Goal: Transaction & Acquisition: Purchase product/service

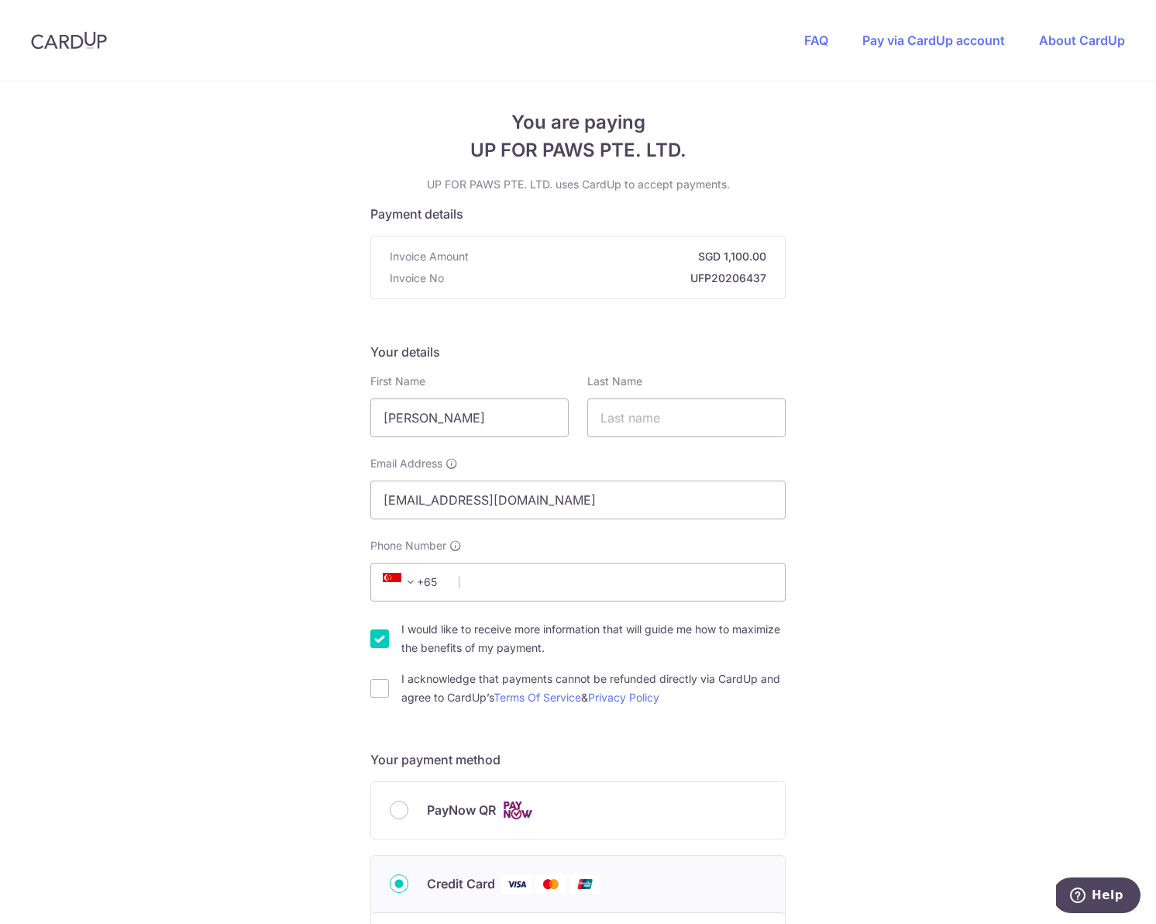
scroll to position [5, 0]
drag, startPoint x: 443, startPoint y: 422, endPoint x: 457, endPoint y: 417, distance: 14.7
drag, startPoint x: 433, startPoint y: 419, endPoint x: 372, endPoint y: 419, distance: 61.2
click at [370, 422] on div "First Name [PERSON_NAME]" at bounding box center [469, 404] width 217 height 64
type input "[PERSON_NAME]"
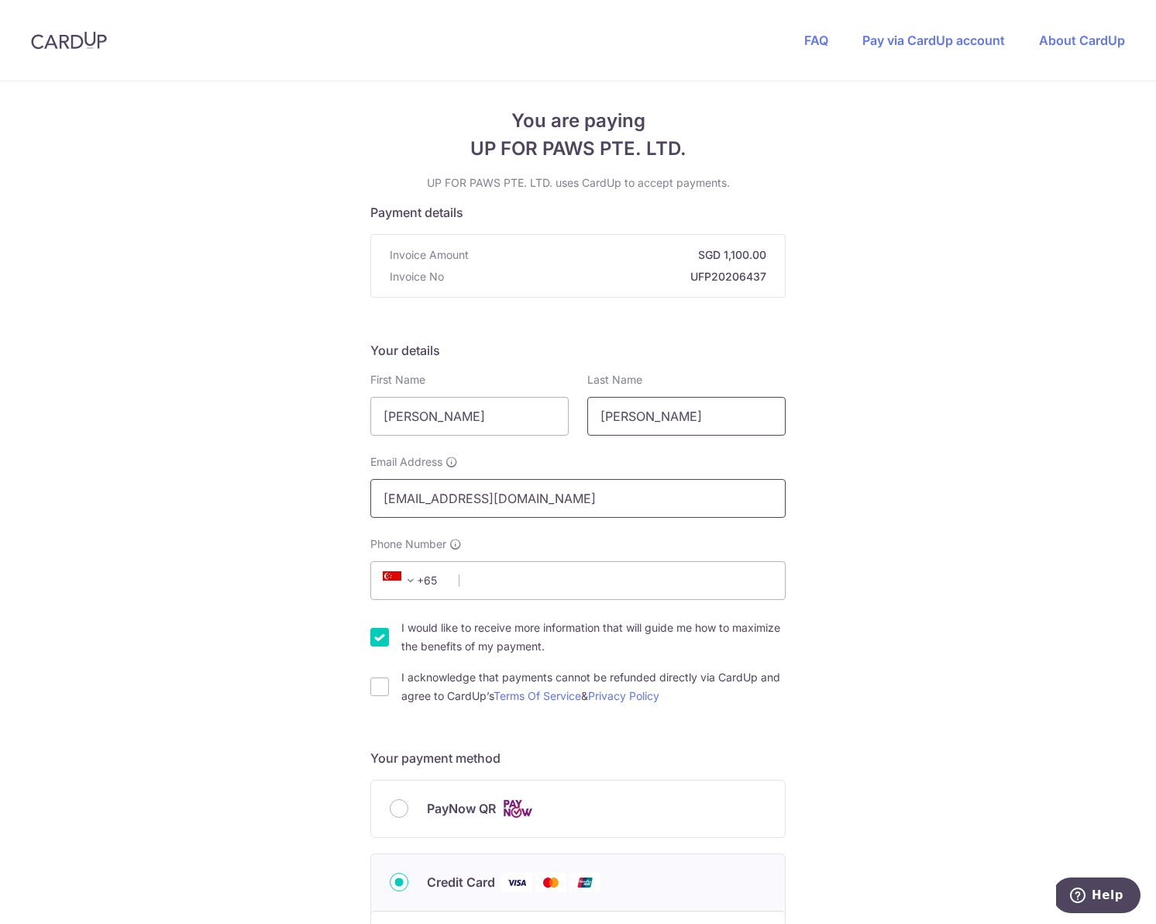
type input "[PERSON_NAME]"
type input "98290755"
click at [381, 635] on input "I would like to receive more information that will guide me how to maximize the…" at bounding box center [379, 639] width 19 height 19
checkbox input "false"
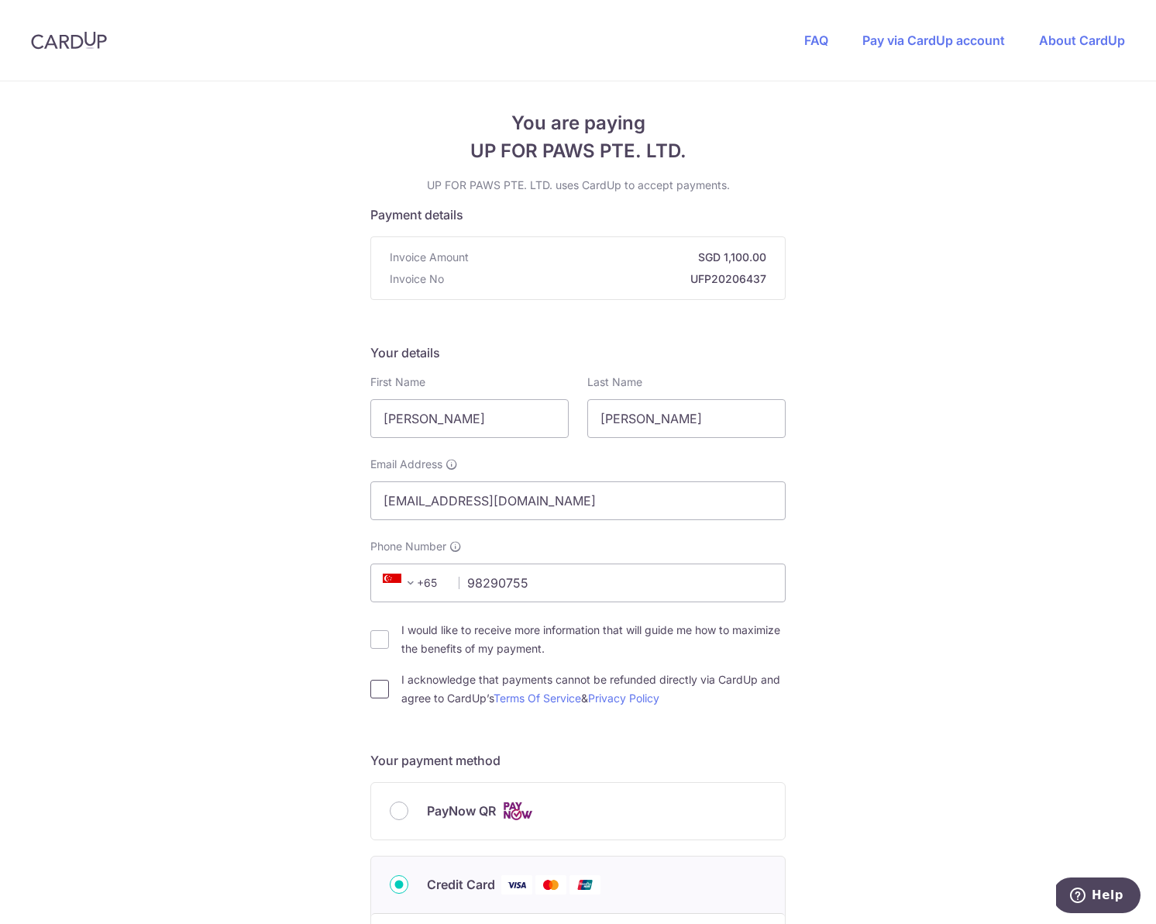
click at [381, 687] on input "I acknowledge that payments cannot be refunded directly via CardUp and agree to…" at bounding box center [379, 689] width 19 height 19
checkbox input "true"
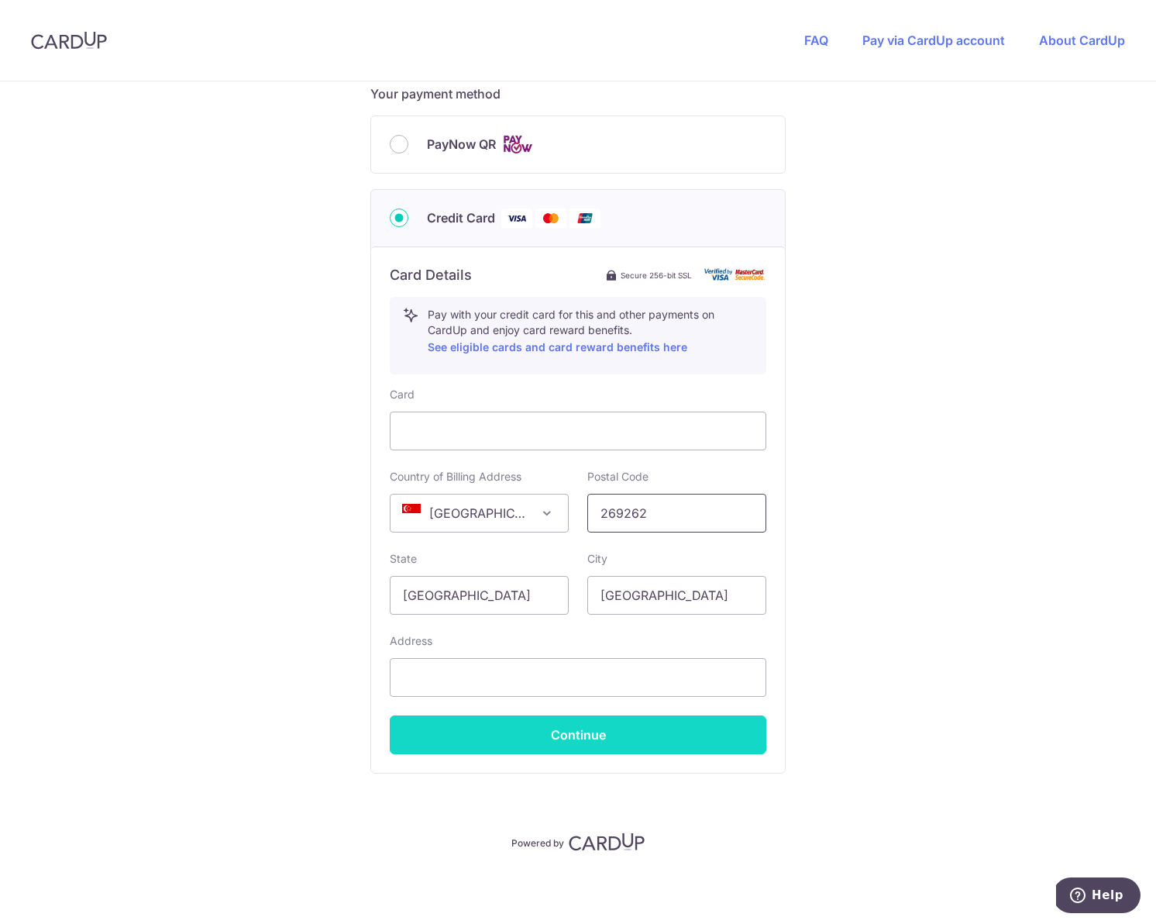
scroll to position [670, 0]
type input "269262"
click at [581, 732] on button "Continue" at bounding box center [578, 734] width 377 height 39
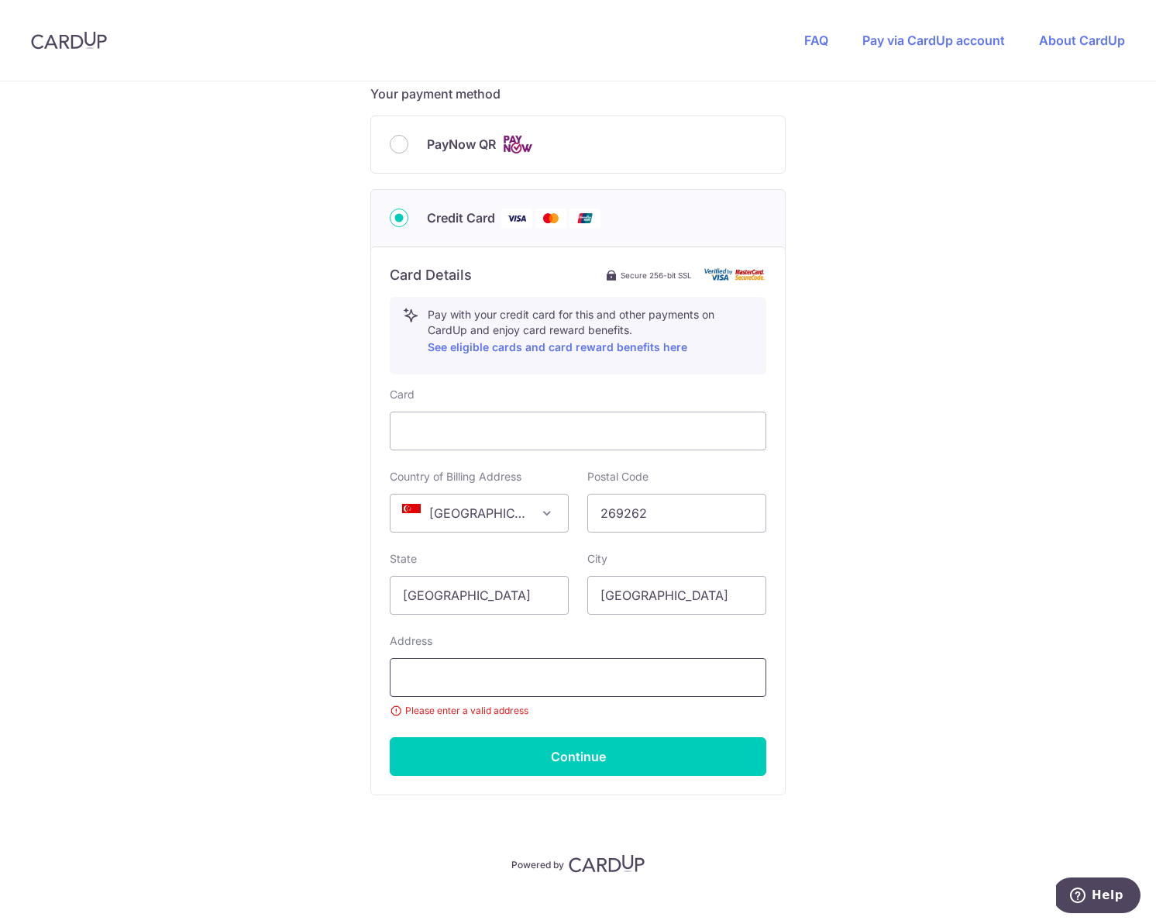
click at [567, 673] on input "text" at bounding box center [578, 677] width 377 height 39
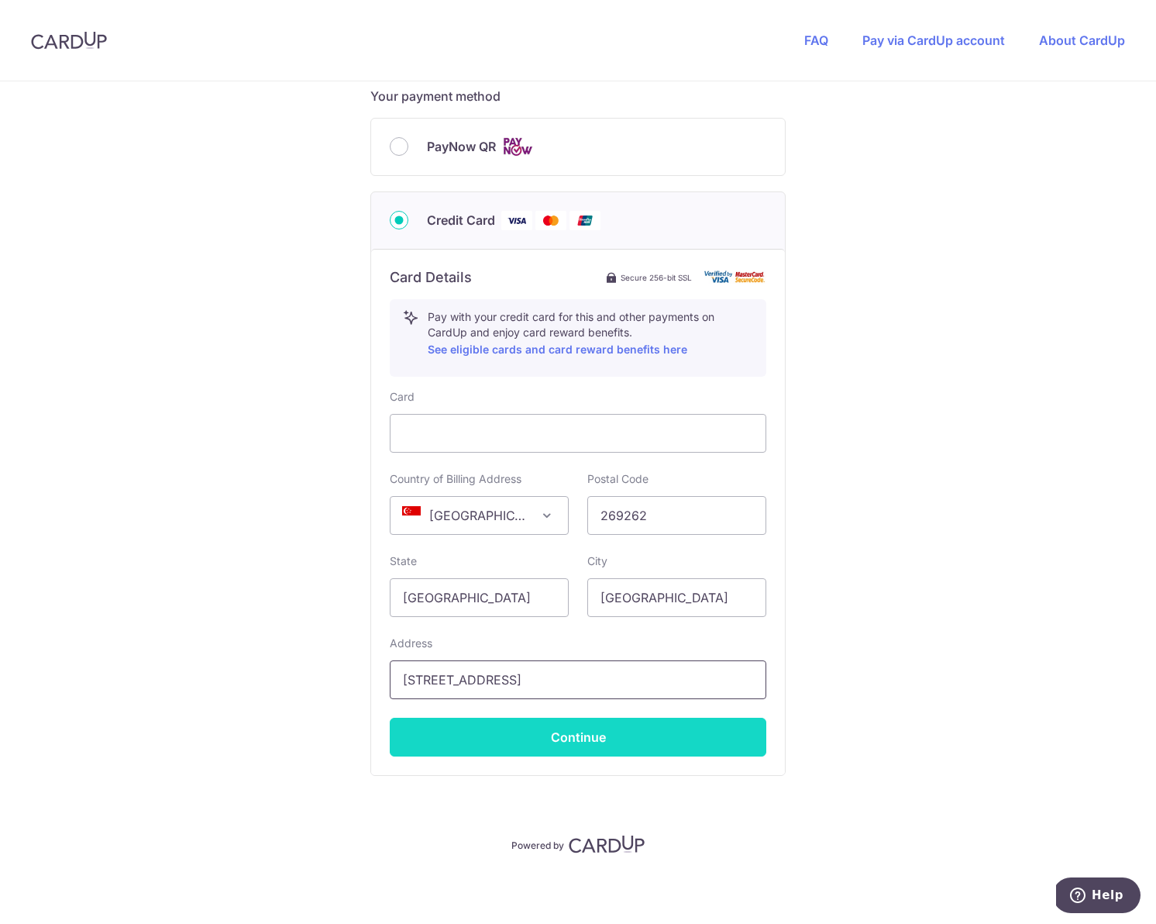
scroll to position [669, 0]
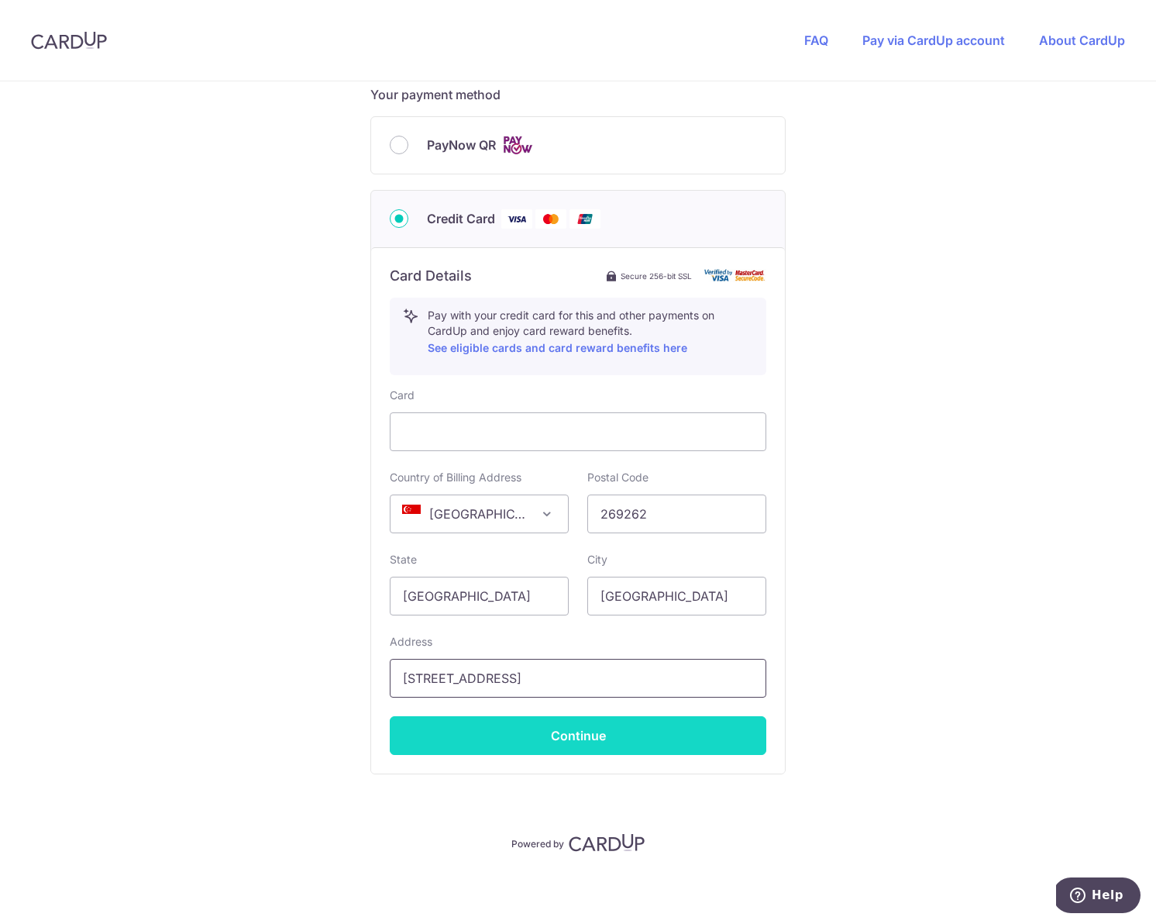
type input "[STREET_ADDRESS]"
click at [654, 729] on button "Continue" at bounding box center [578, 735] width 377 height 39
type input "**** 8379"
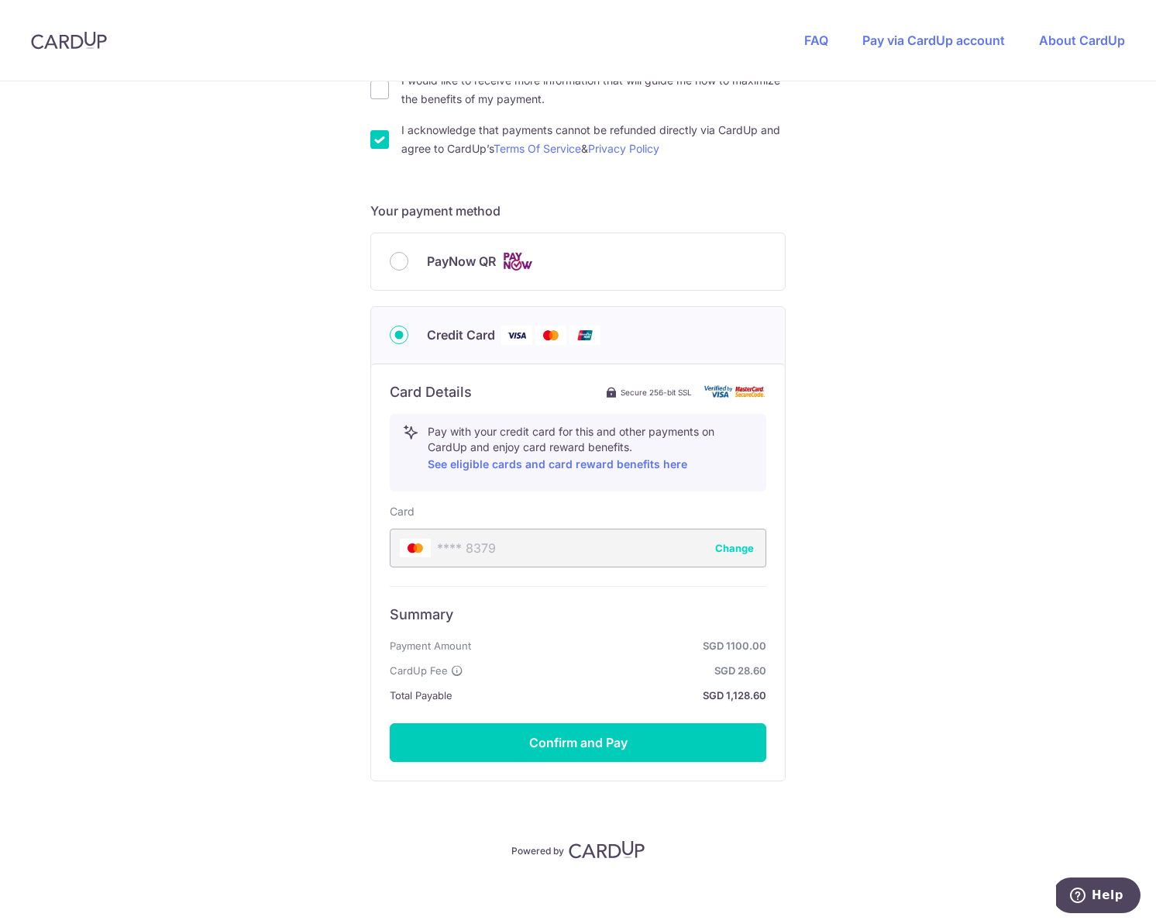
scroll to position [555, 0]
